Goal: Task Accomplishment & Management: Use online tool/utility

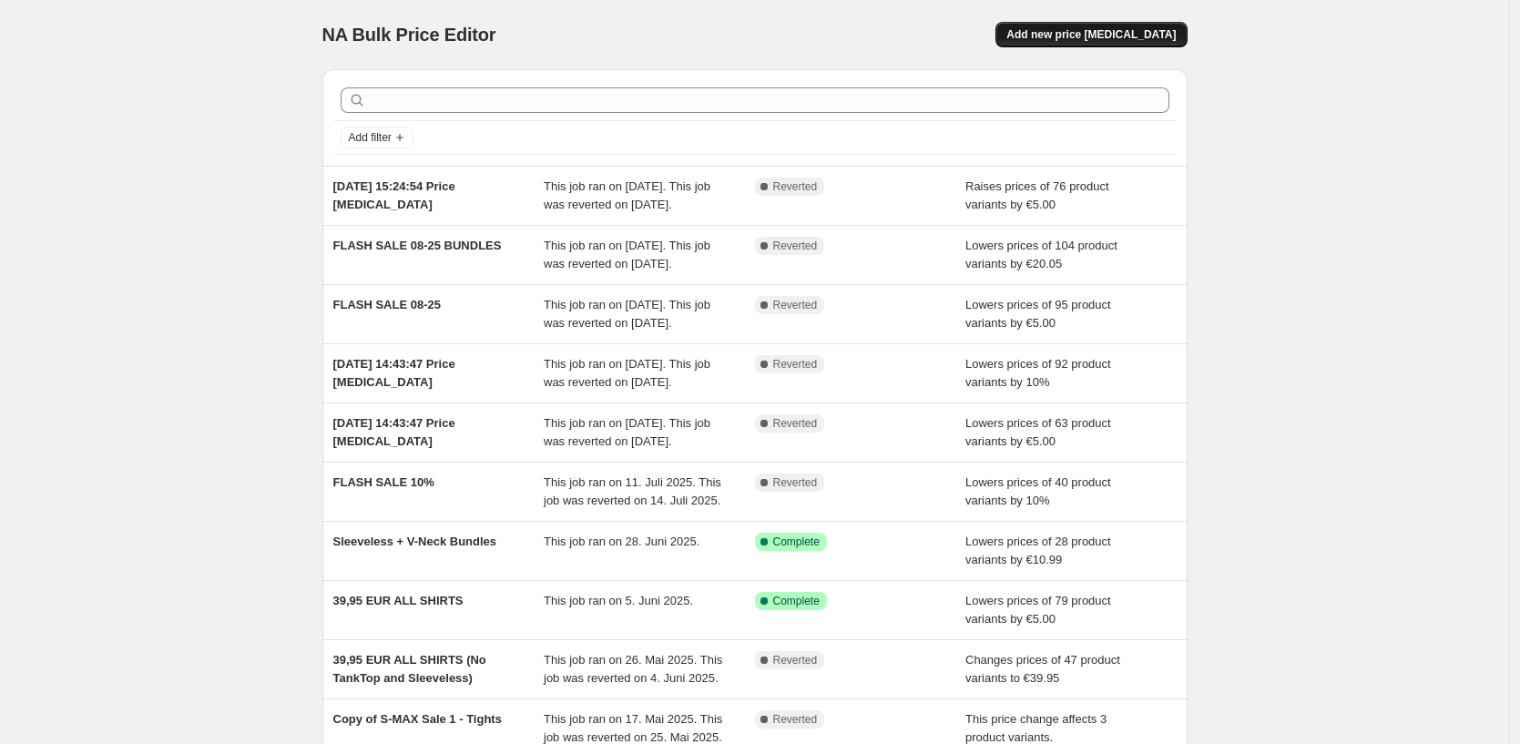
click at [1126, 36] on span "Add new price [MEDICAL_DATA]" at bounding box center [1090, 34] width 169 height 15
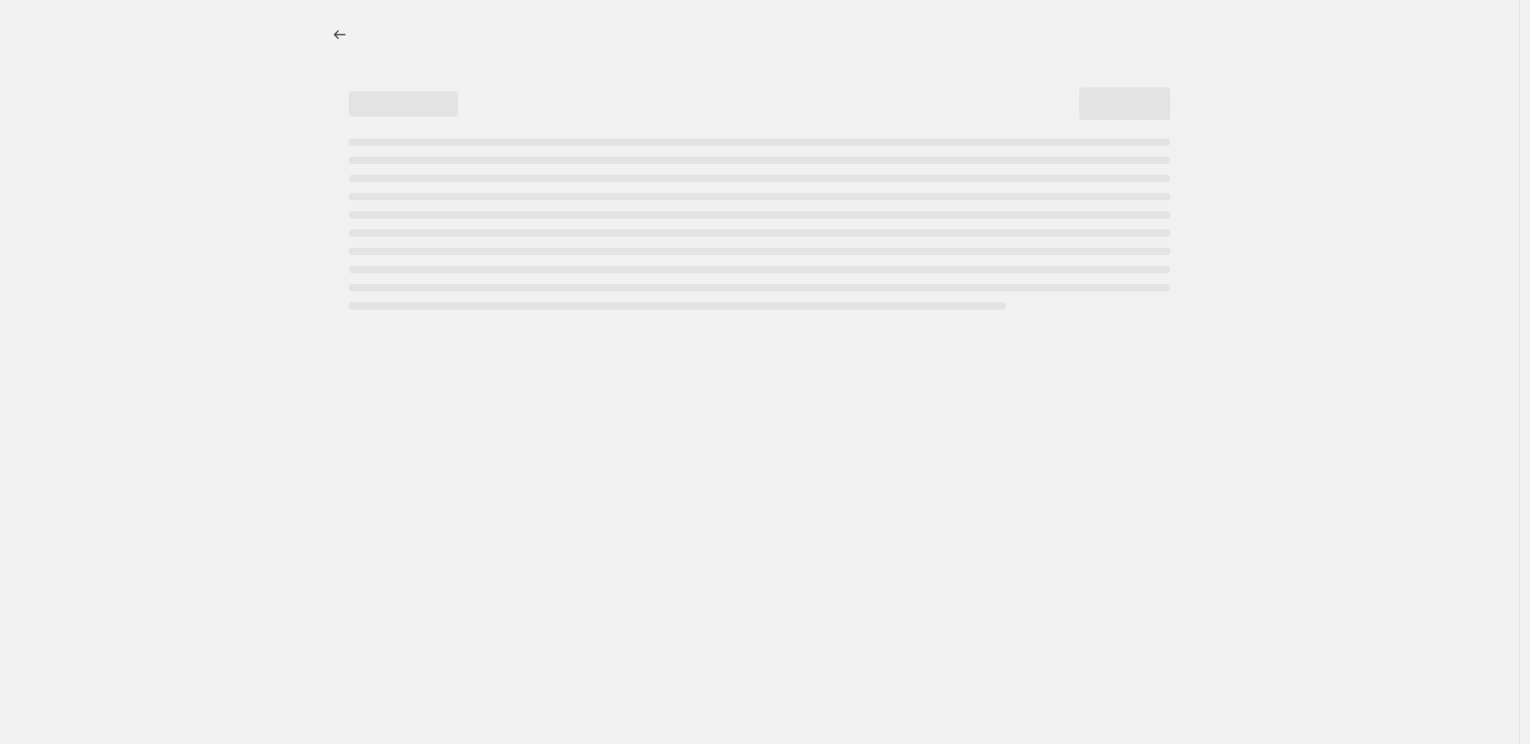
select select "percentage"
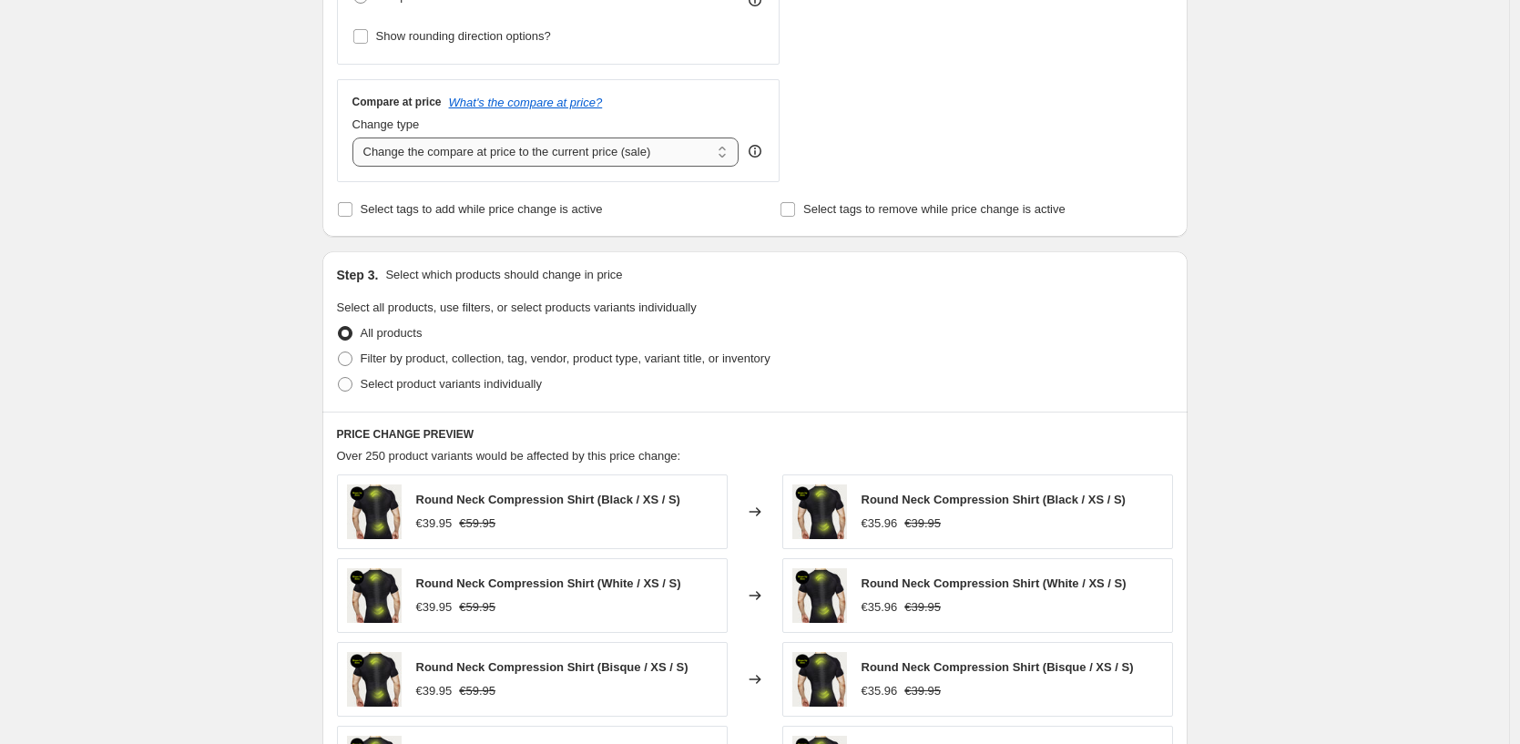
scroll to position [613, 0]
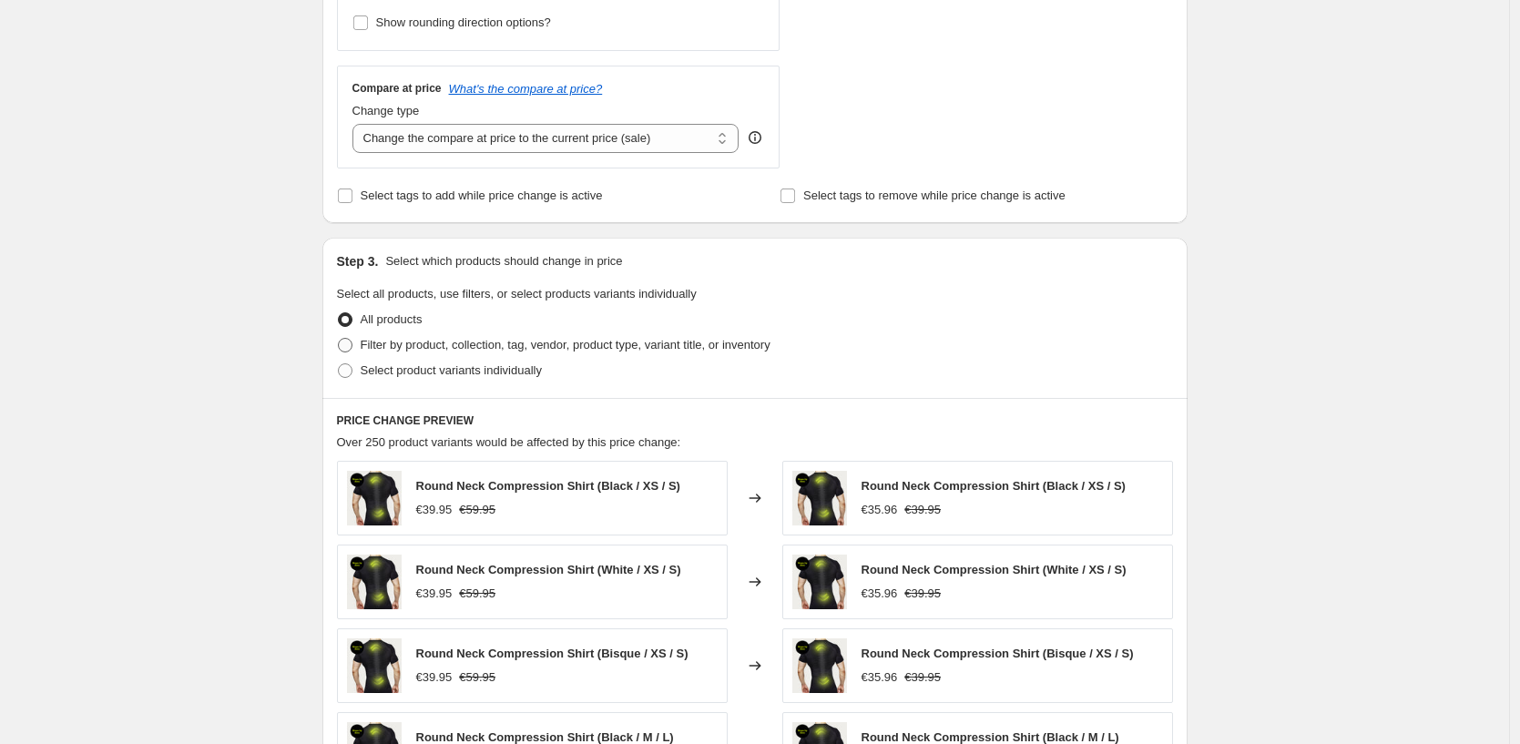
click at [395, 345] on span "Filter by product, collection, tag, vendor, product type, variant title, or inv…" at bounding box center [566, 345] width 410 height 14
click at [339, 339] on input "Filter by product, collection, tag, vendor, product type, variant title, or inv…" at bounding box center [338, 338] width 1 height 1
radio input "true"
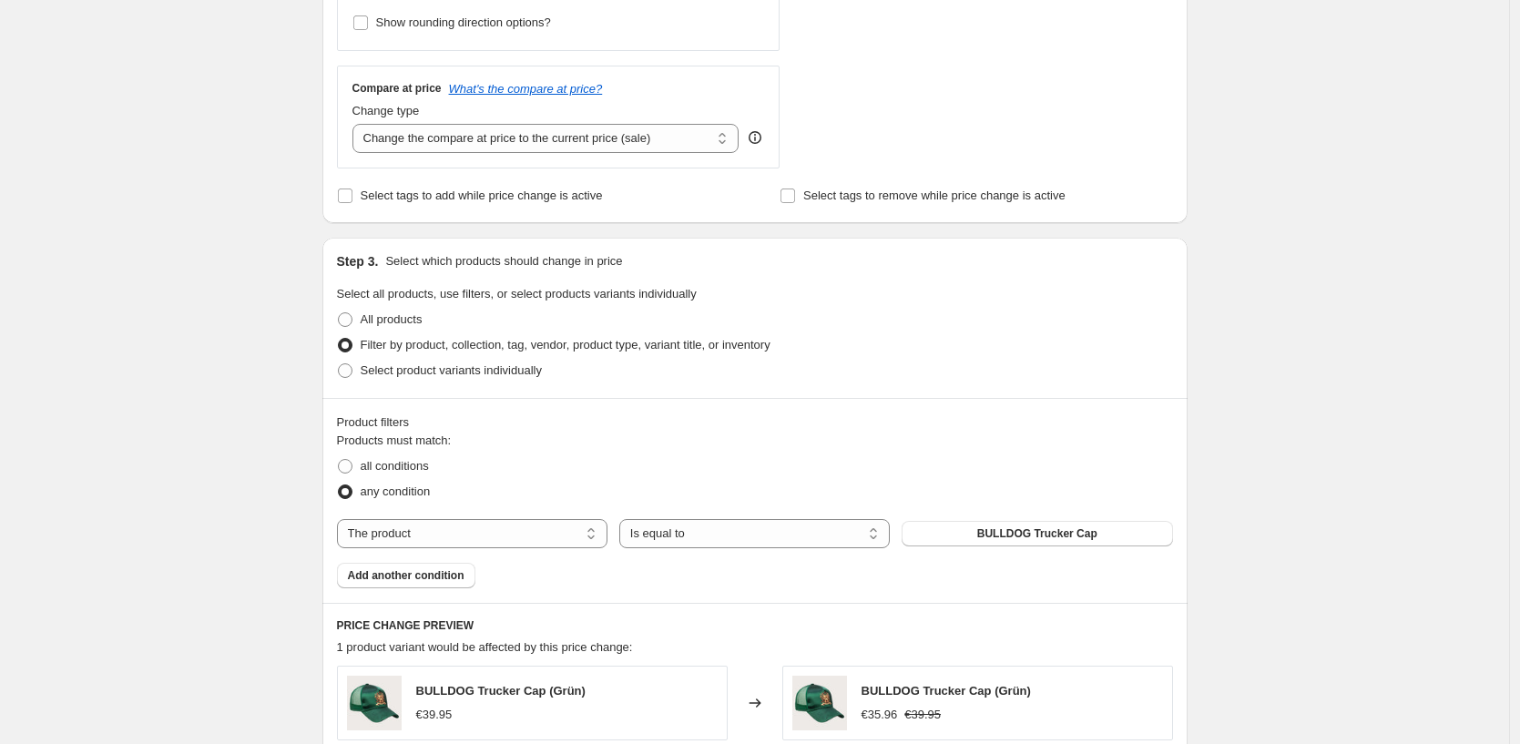
click at [514, 515] on div "Products must match: all conditions any condition The product The product's col…" at bounding box center [755, 510] width 836 height 157
click at [520, 527] on select "The product The product's collection The product's tag The product's vendor The…" at bounding box center [472, 533] width 270 height 29
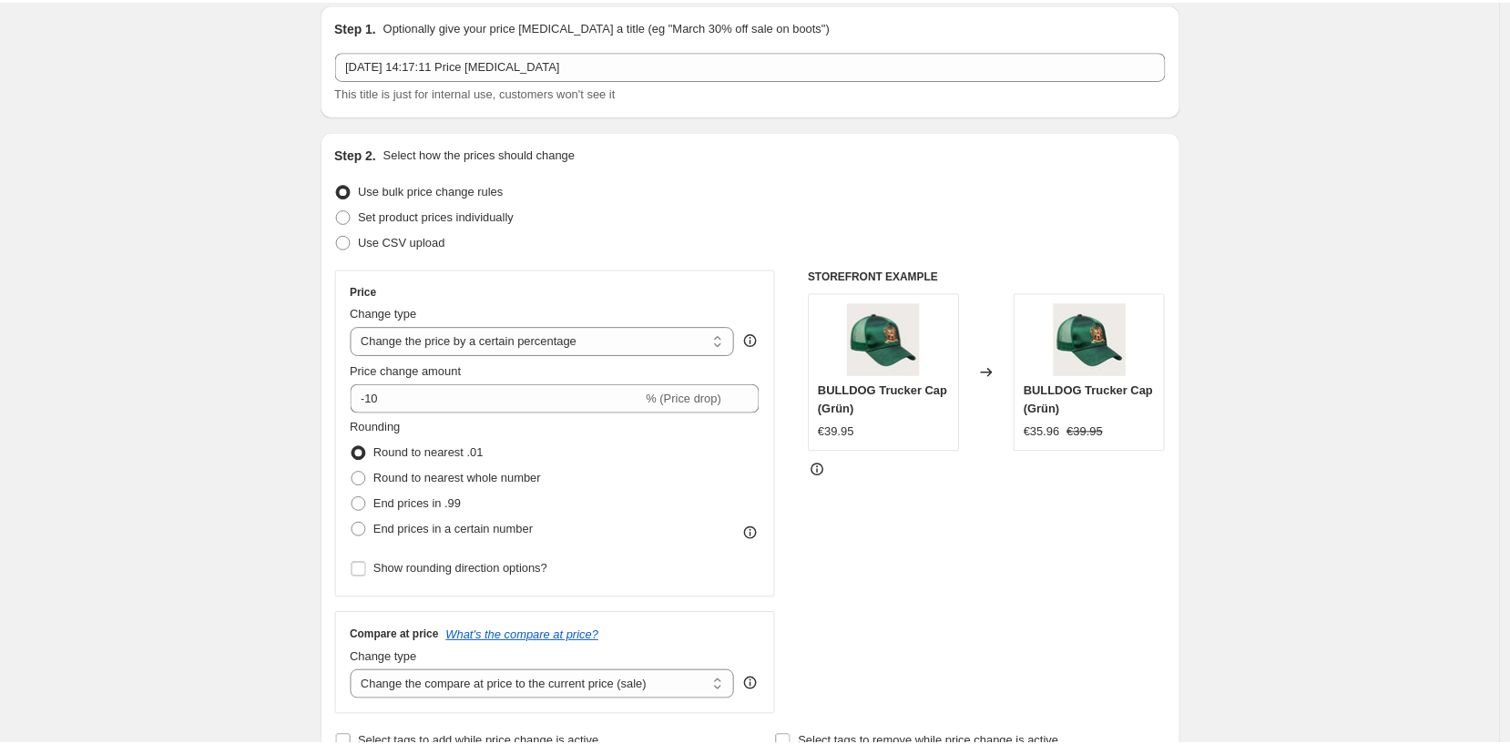
scroll to position [0, 0]
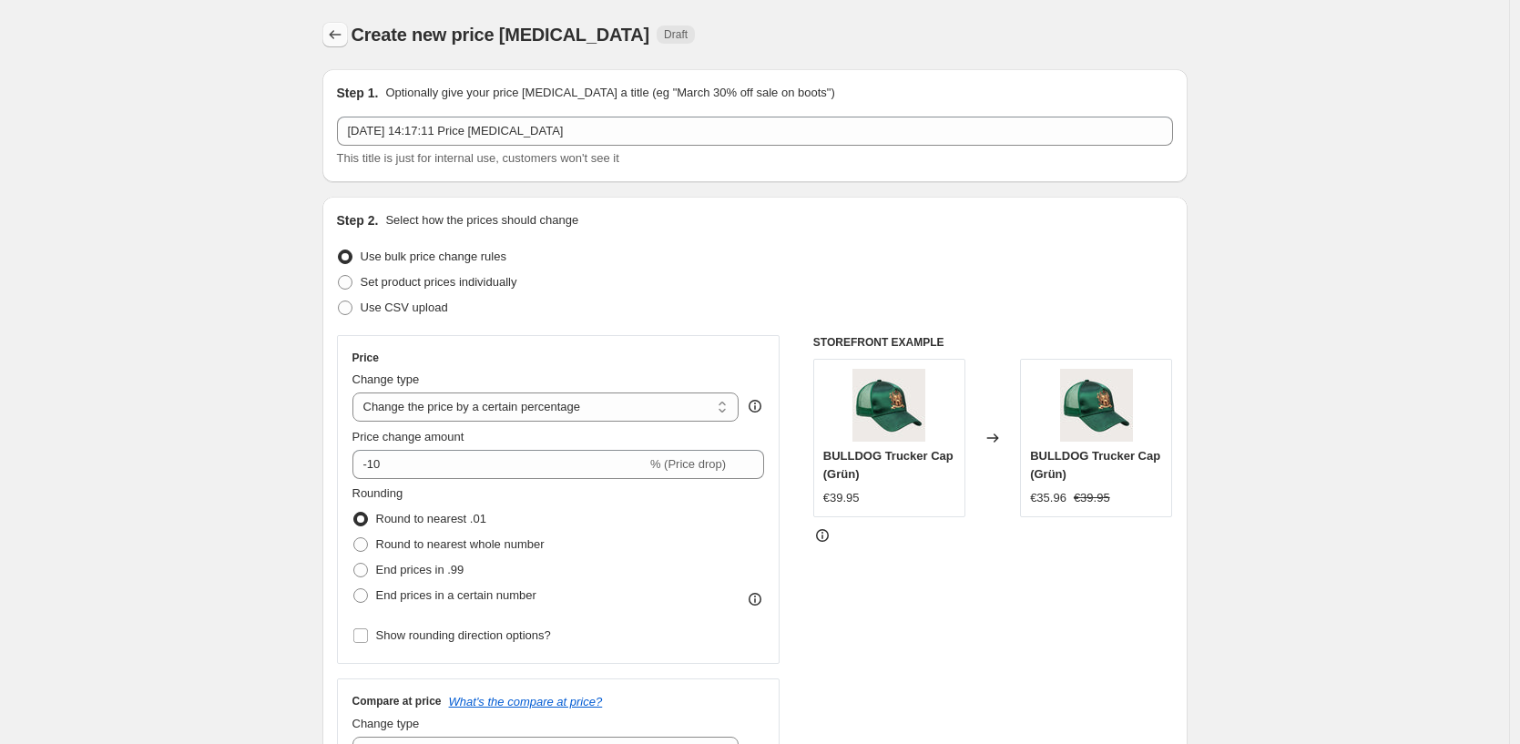
click at [333, 30] on icon "Price change jobs" at bounding box center [335, 34] width 18 height 18
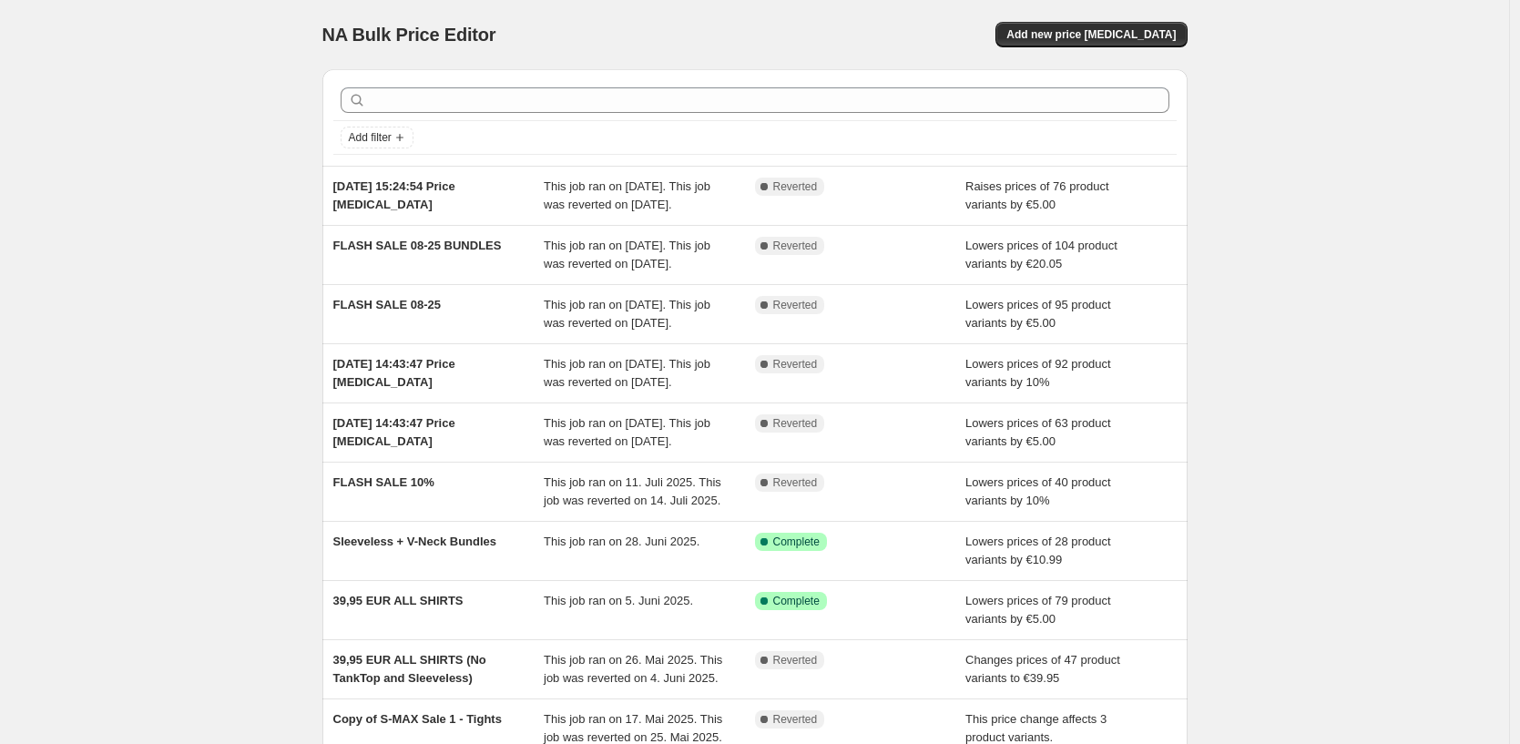
click at [239, 200] on div "NA Bulk Price Editor. This page is ready NA Bulk Price Editor Add new price [ME…" at bounding box center [754, 469] width 1509 height 938
